Goal: Task Accomplishment & Management: Understand process/instructions

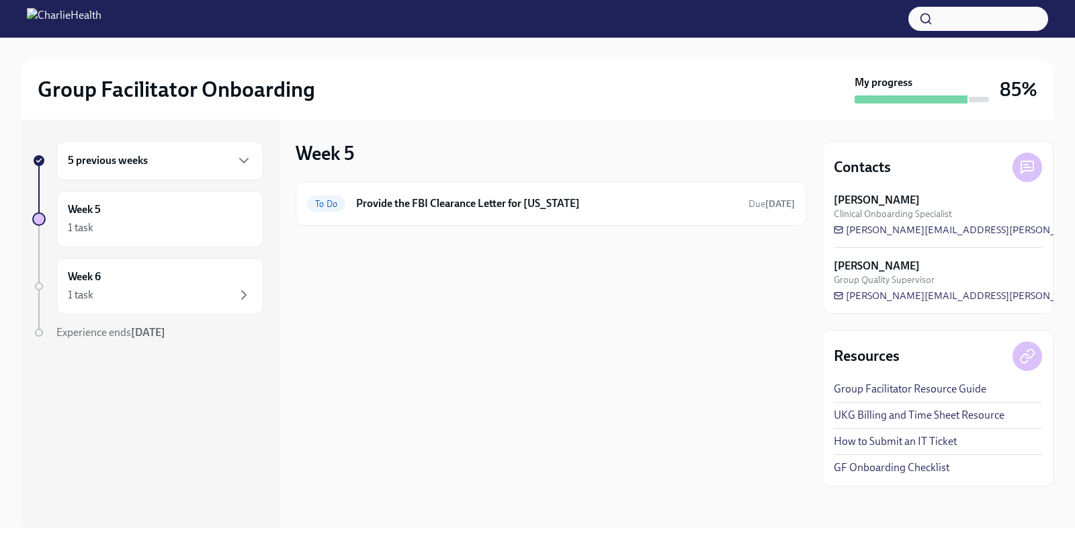
click at [200, 165] on div "5 previous weeks" at bounding box center [160, 161] width 184 height 16
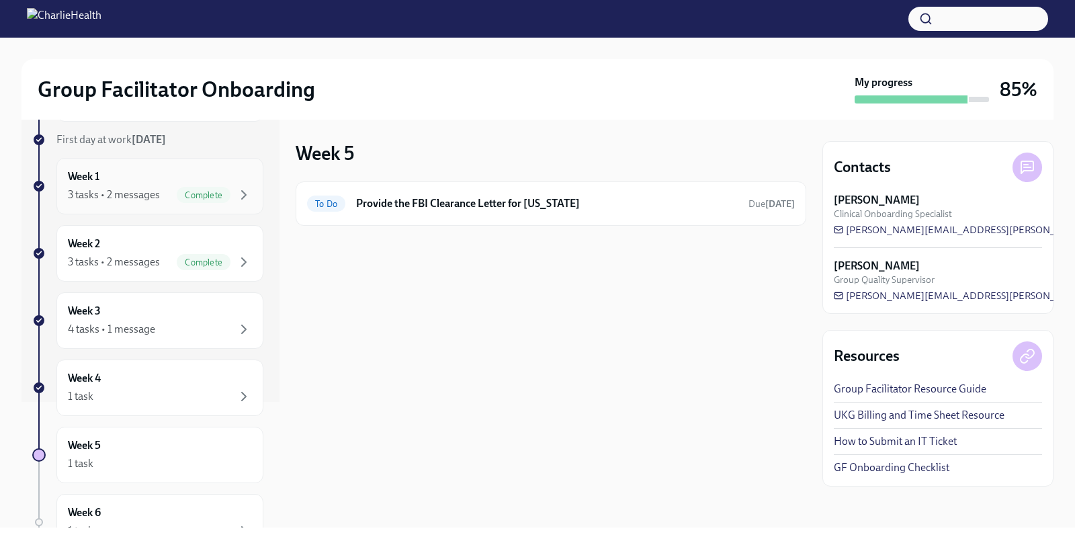
scroll to position [130, 0]
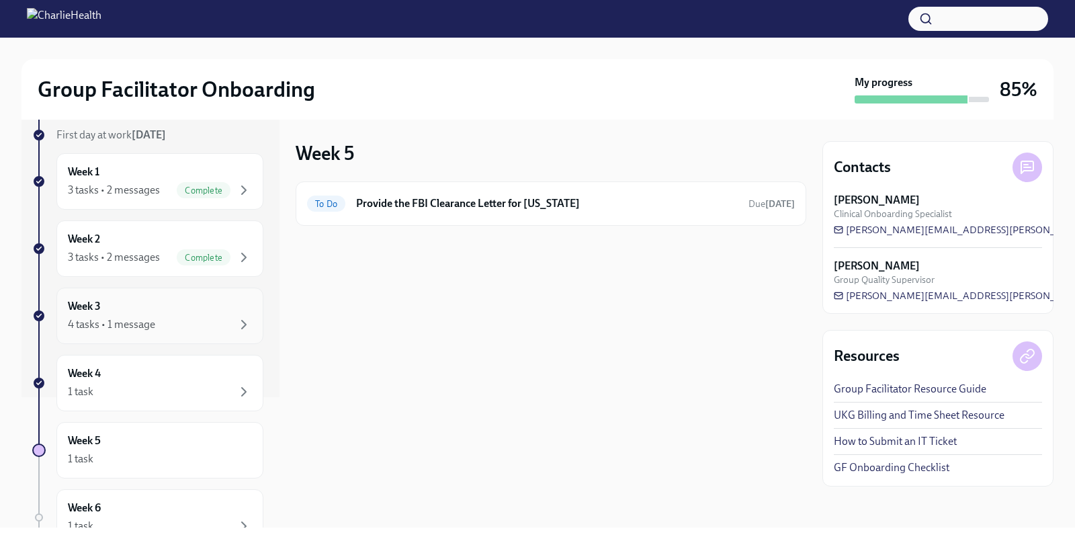
click at [187, 305] on div "Week 3 4 tasks • 1 message" at bounding box center [160, 316] width 184 height 34
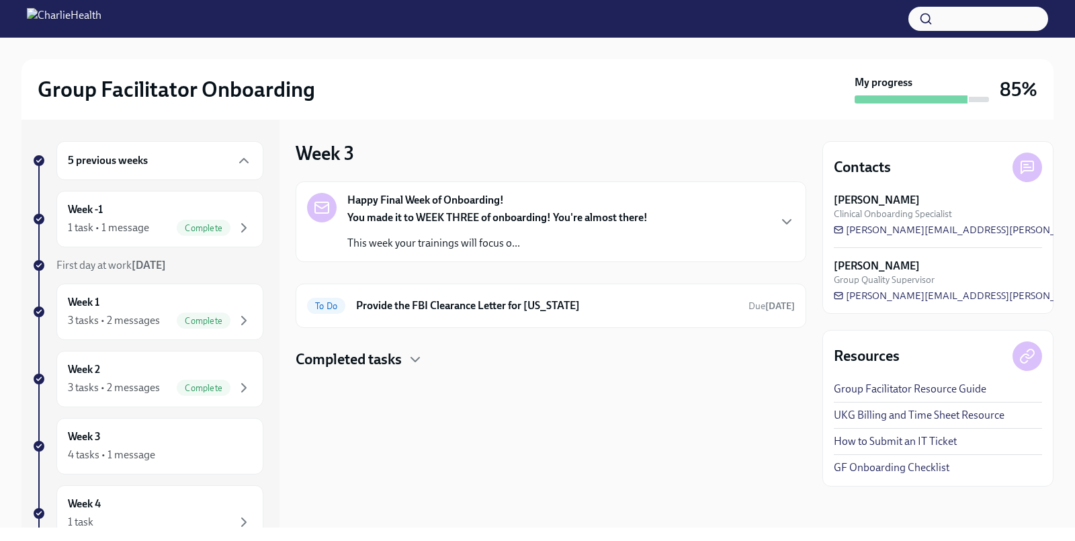
click at [413, 234] on div "You made it to WEEK THREE of onboarding! You're almost there! This week your tr…" at bounding box center [497, 230] width 300 height 40
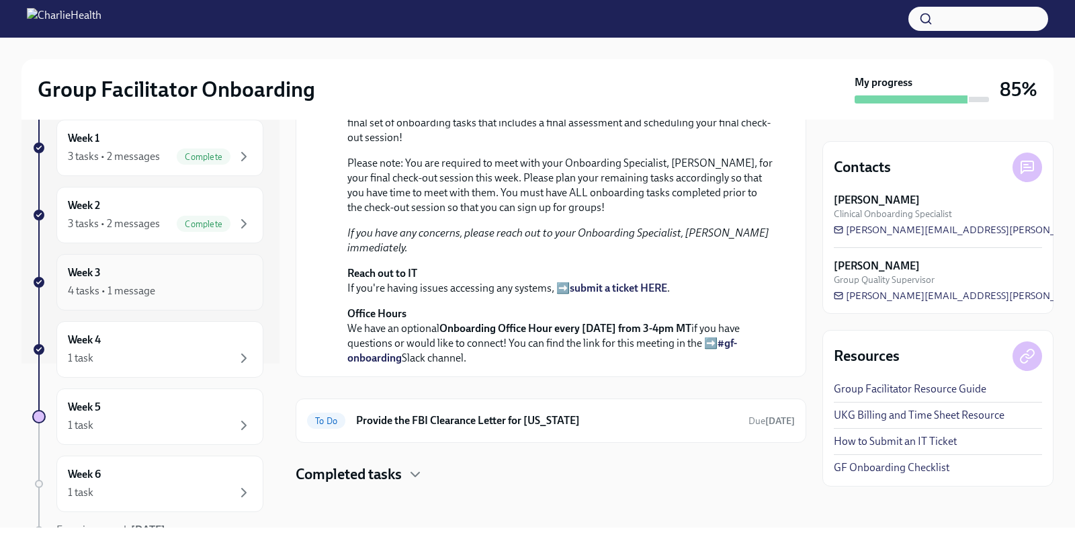
scroll to position [175, 0]
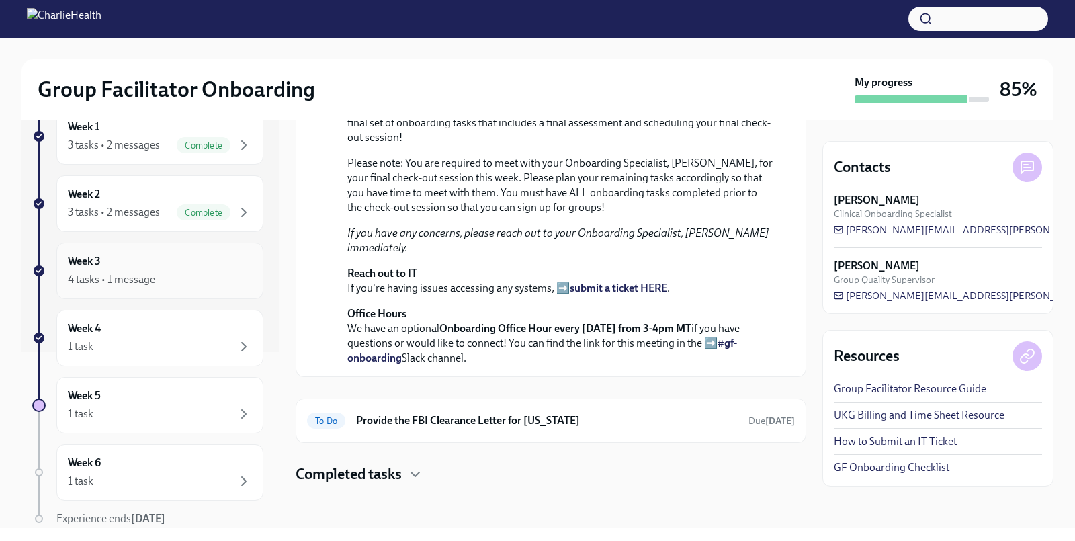
click at [145, 266] on div "Week 3 4 tasks • 1 message" at bounding box center [160, 271] width 184 height 34
click at [150, 329] on div "Week 4 1 task" at bounding box center [160, 338] width 184 height 34
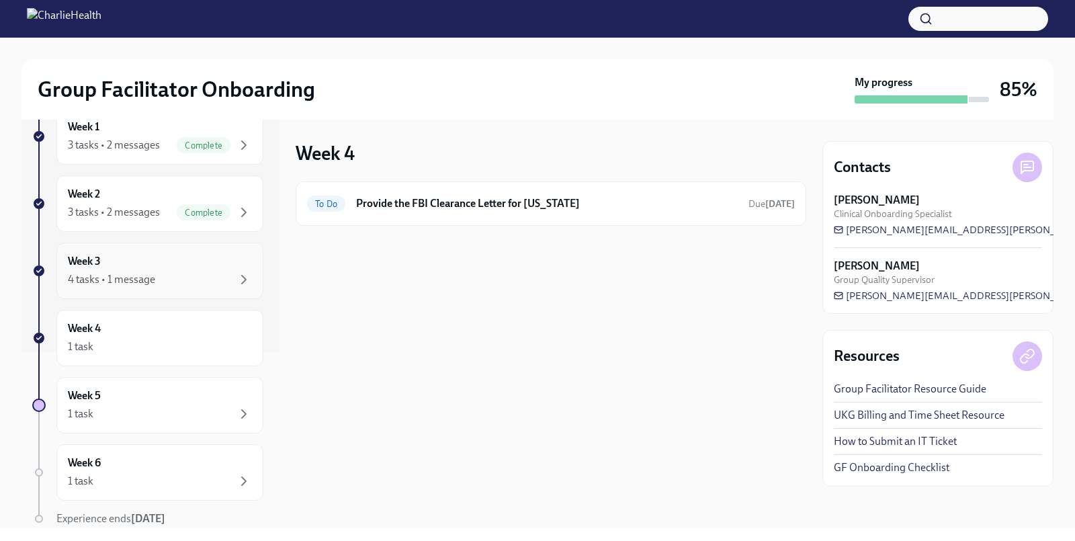
click at [145, 272] on div "4 tasks • 1 message" at bounding box center [111, 279] width 87 height 15
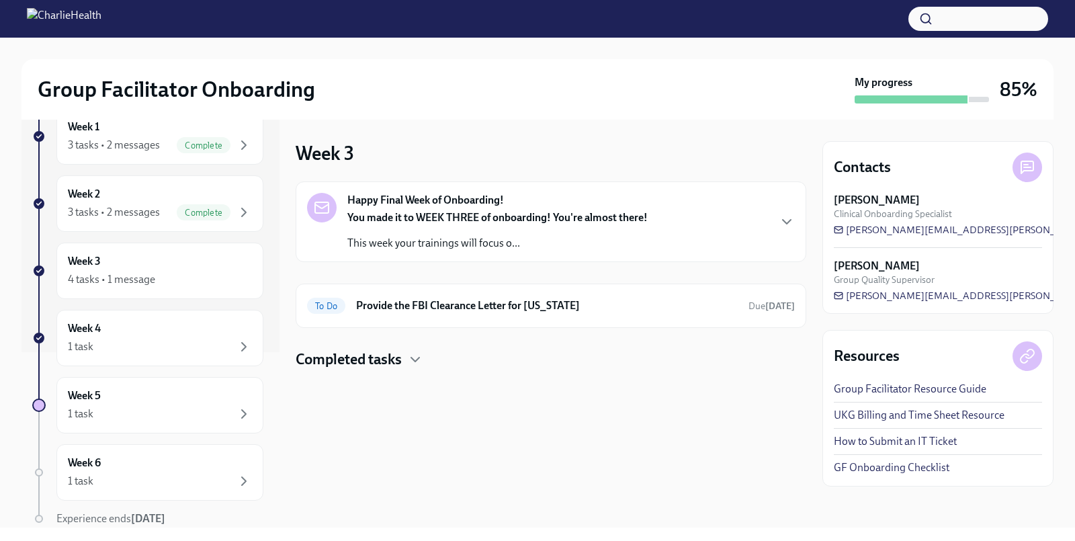
click at [329, 351] on h4 "Completed tasks" at bounding box center [349, 359] width 106 height 20
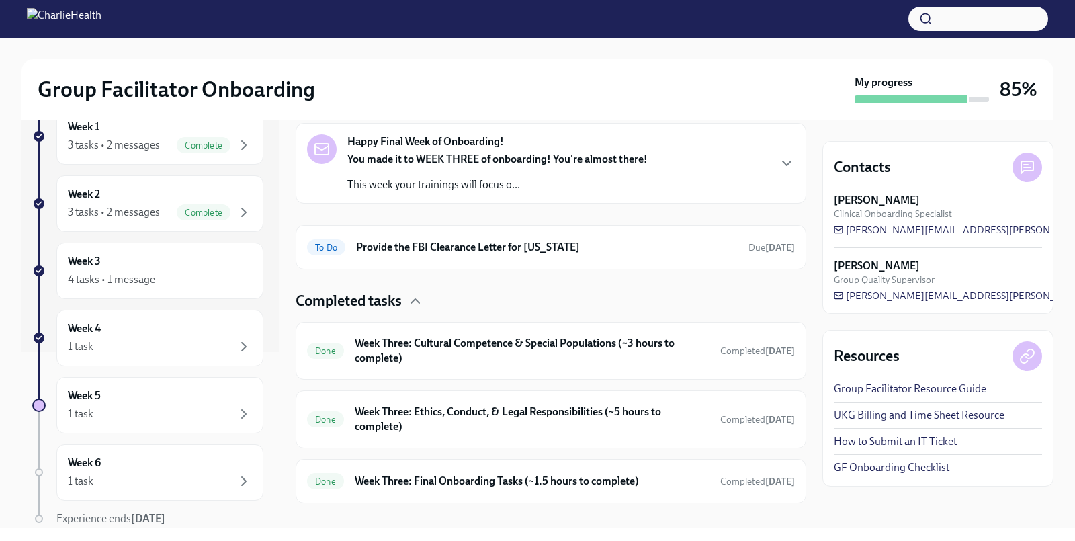
scroll to position [73, 0]
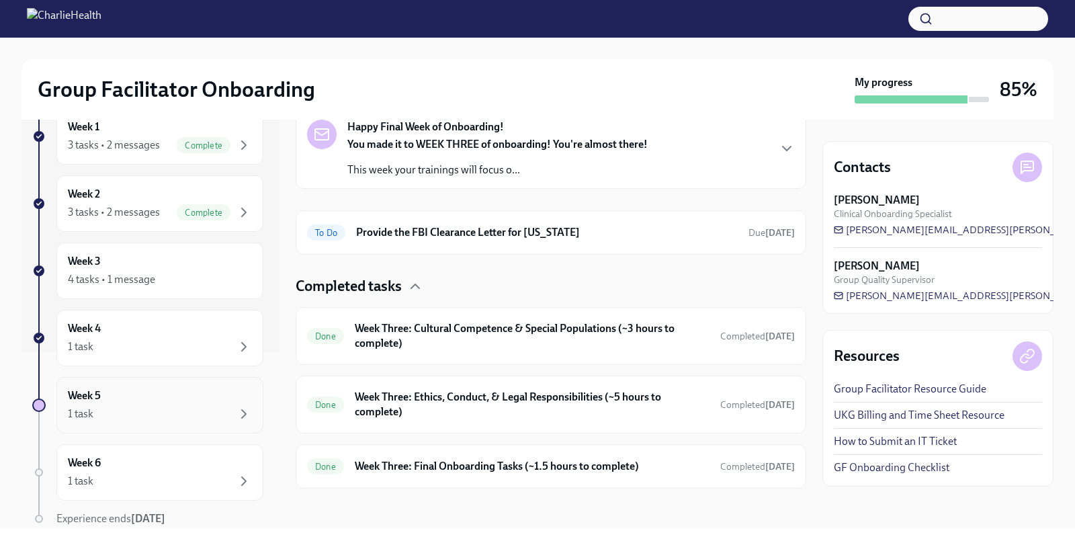
click at [132, 400] on div "Week 5 1 task" at bounding box center [160, 405] width 184 height 34
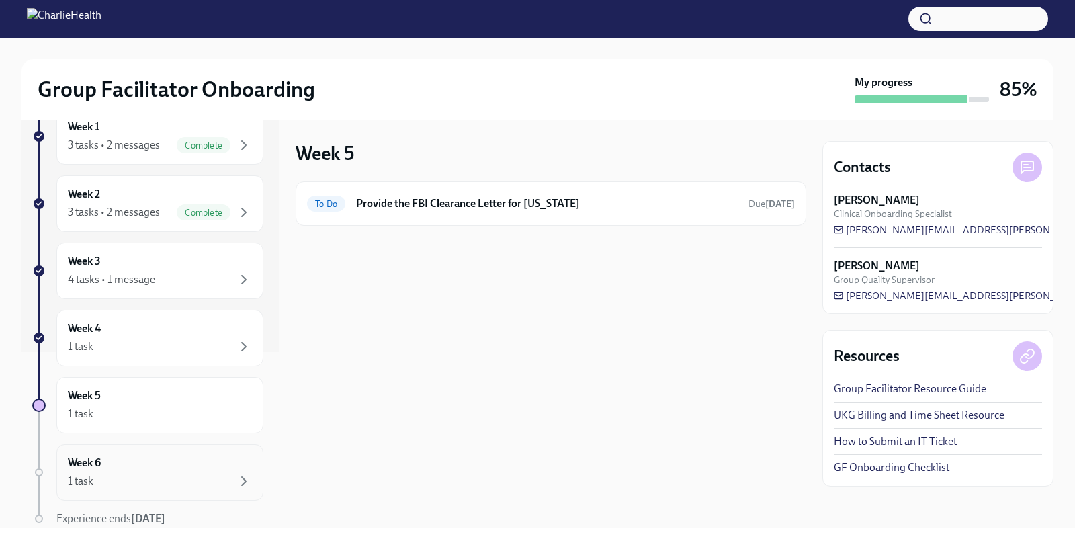
click at [126, 464] on div "Week 6 1 task" at bounding box center [160, 472] width 184 height 34
click at [138, 425] on div "Week 5 1 task" at bounding box center [159, 405] width 207 height 56
click at [151, 339] on div "1 task" at bounding box center [160, 347] width 184 height 16
click at [181, 275] on div "4 tasks • 1 message" at bounding box center [160, 279] width 184 height 16
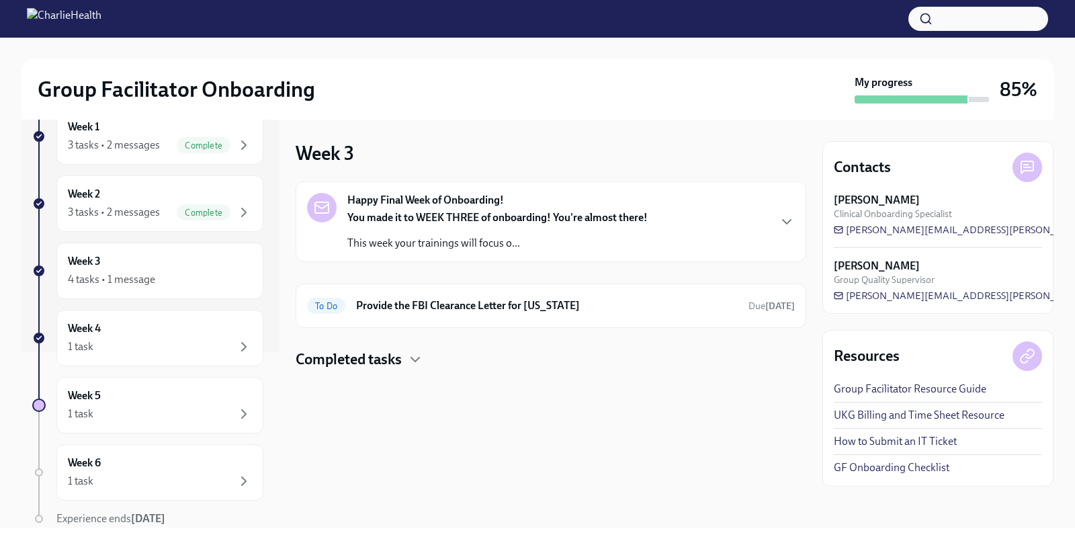
click at [490, 232] on div "You made it to WEEK THREE of onboarding! You're almost there! This week your tr…" at bounding box center [497, 230] width 300 height 40
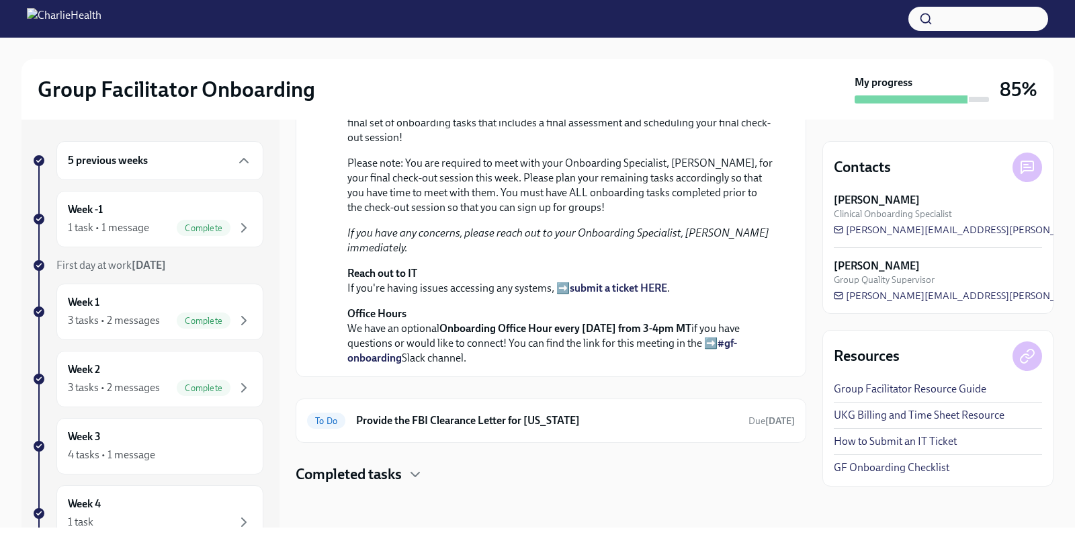
click at [120, 161] on h6 "5 previous weeks" at bounding box center [108, 160] width 80 height 15
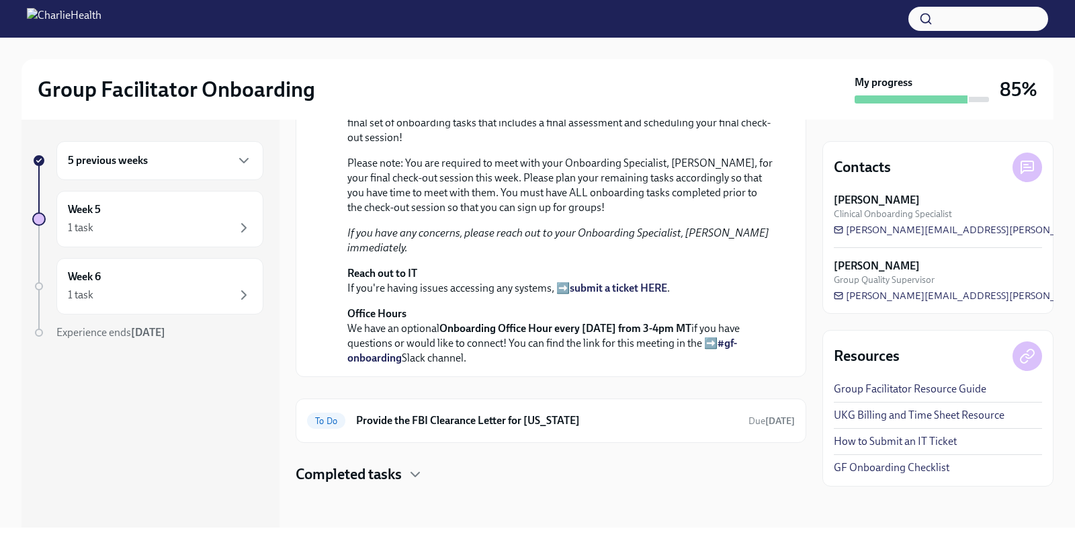
click at [1012, 94] on h3 "85%" at bounding box center [1019, 89] width 38 height 24
click at [169, 161] on div "5 previous weeks" at bounding box center [160, 161] width 184 height 16
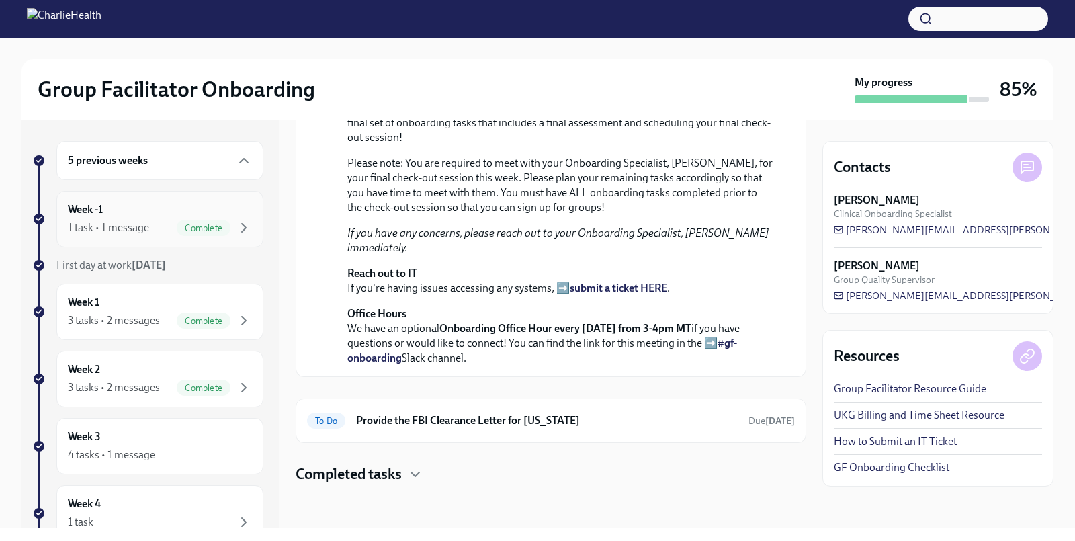
click at [157, 212] on div "Week -1 1 task • 1 message Complete" at bounding box center [160, 219] width 184 height 34
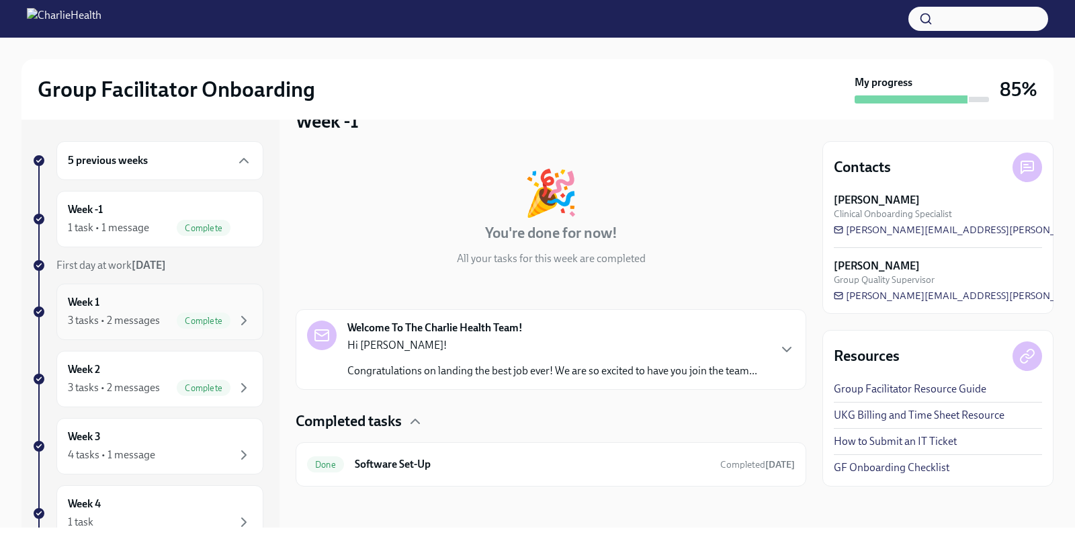
click at [154, 314] on div "3 tasks • 2 messages" at bounding box center [114, 320] width 92 height 15
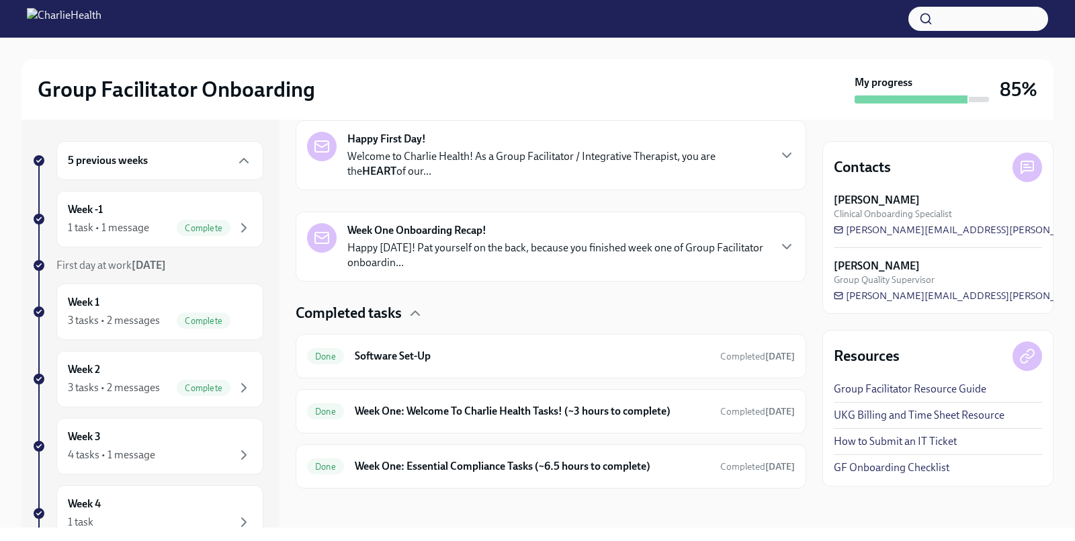
click at [482, 226] on strong "Week One Onboarding Recap!" at bounding box center [416, 230] width 139 height 15
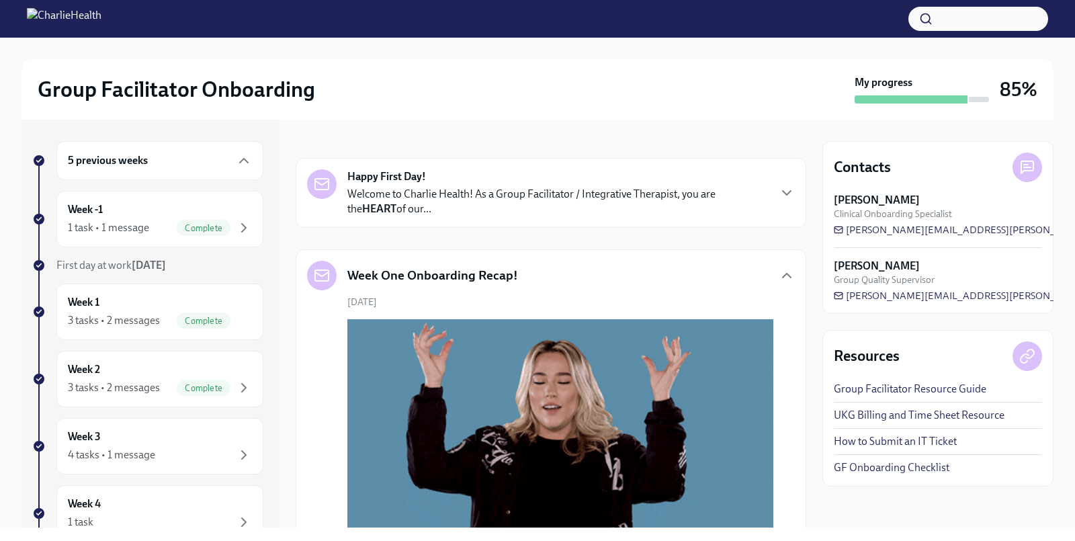
scroll to position [50, 0]
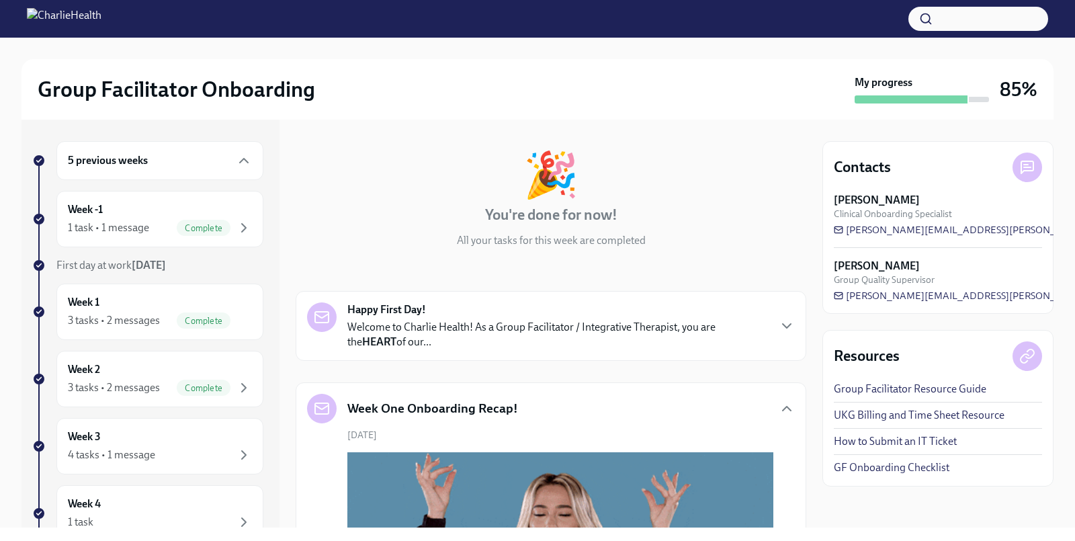
click at [472, 317] on div "Happy First Day! Welcome to Charlie Health! As a Group Facilitator / Integrativ…" at bounding box center [557, 325] width 421 height 47
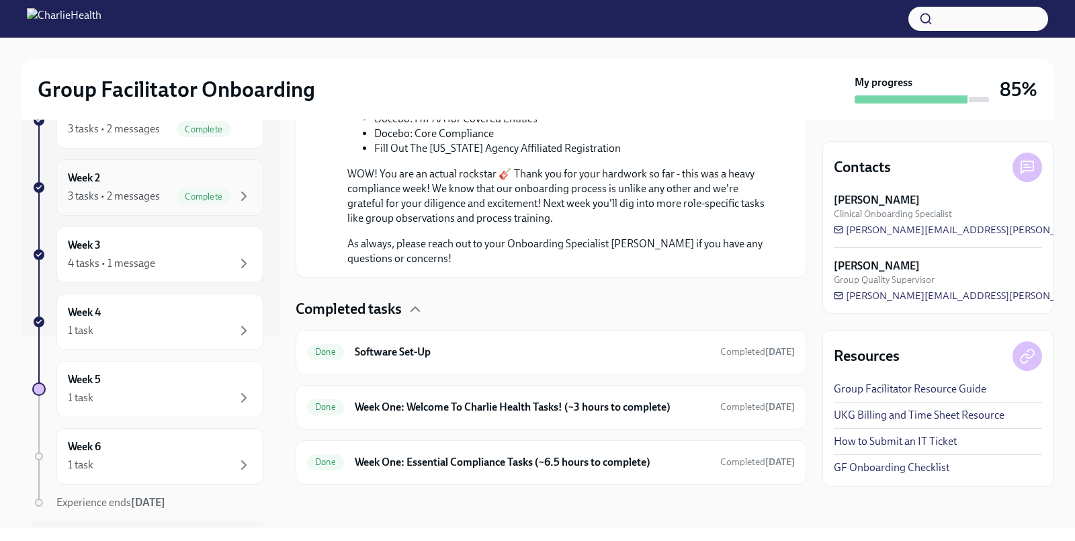
scroll to position [222, 0]
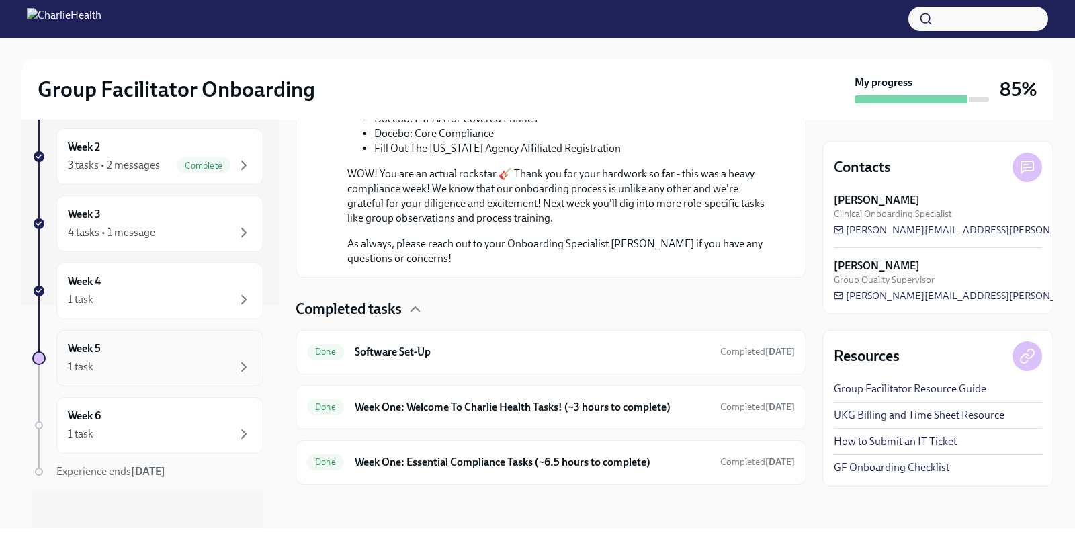
click at [150, 347] on div "Week 5 1 task" at bounding box center [160, 358] width 184 height 34
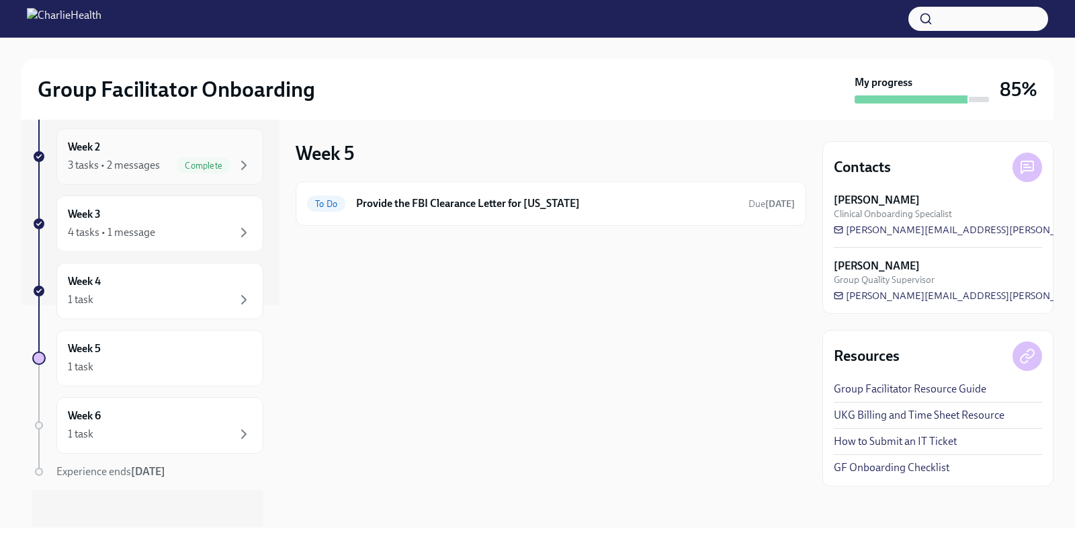
click at [202, 161] on span "Complete" at bounding box center [204, 166] width 54 height 10
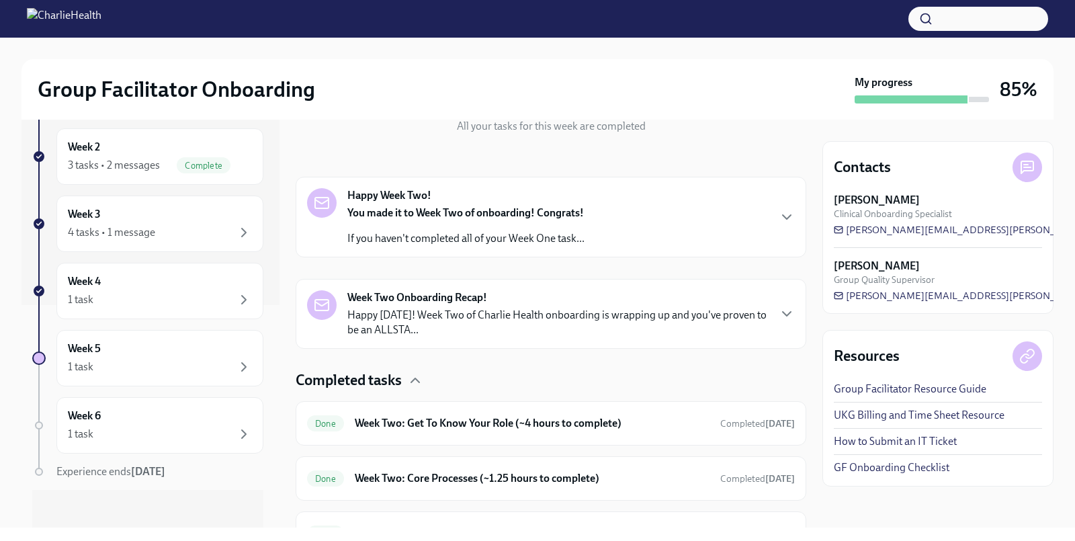
scroll to position [232, 0]
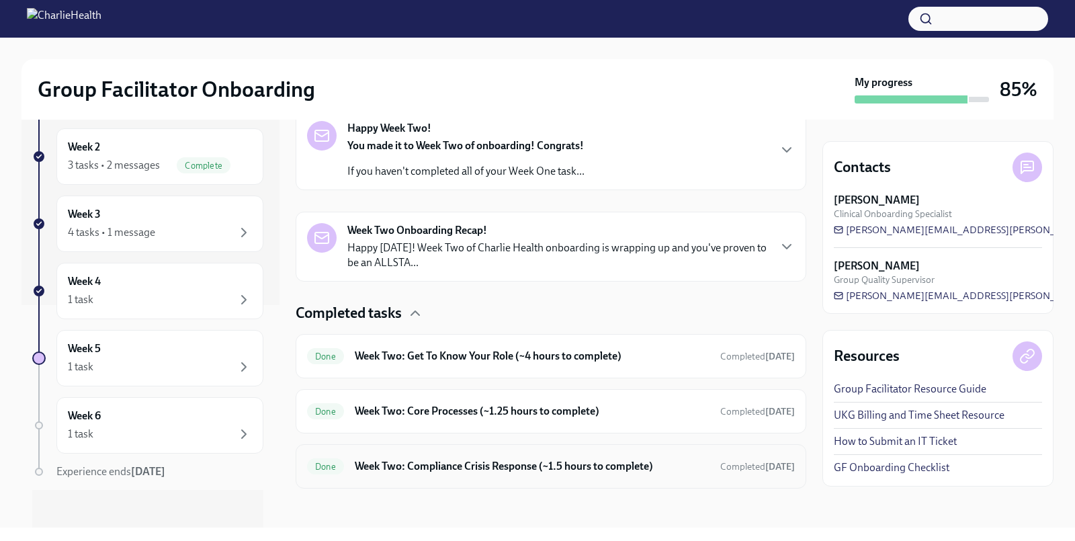
click at [449, 462] on h6 "Week Two: Compliance Crisis Response (~1.5 hours to complete)" at bounding box center [532, 466] width 355 height 15
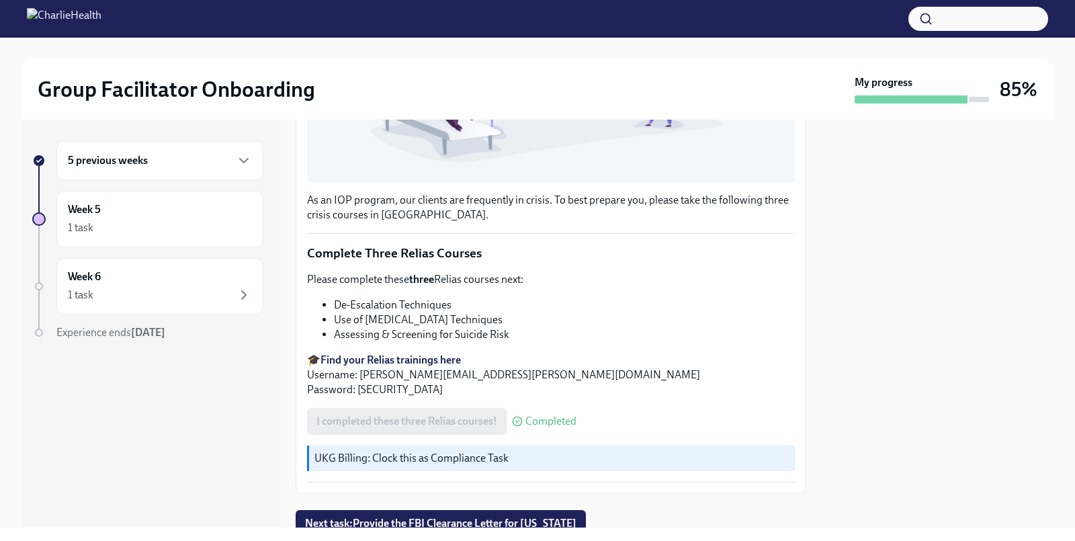
scroll to position [484, 0]
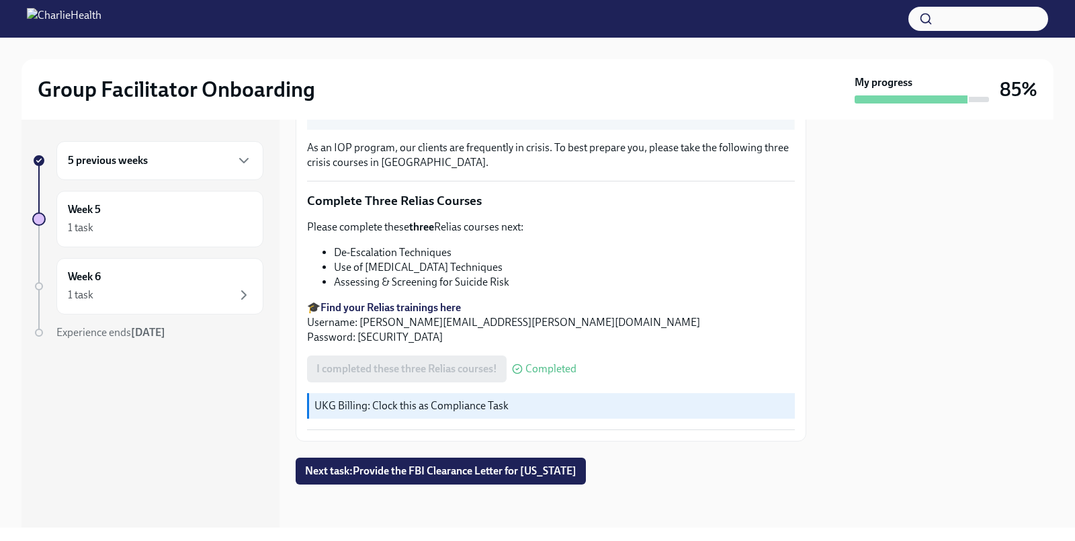
click at [415, 306] on strong "Find your Relias trainings here" at bounding box center [390, 307] width 140 height 13
